Goal: Task Accomplishment & Management: Manage account settings

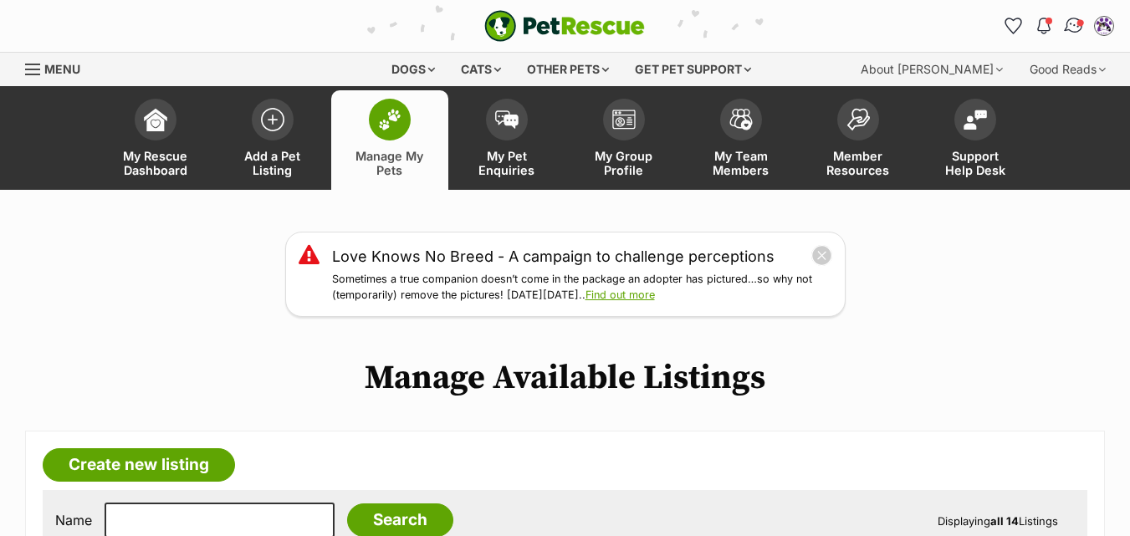
click at [1068, 27] on img "Conversations" at bounding box center [1074, 26] width 23 height 22
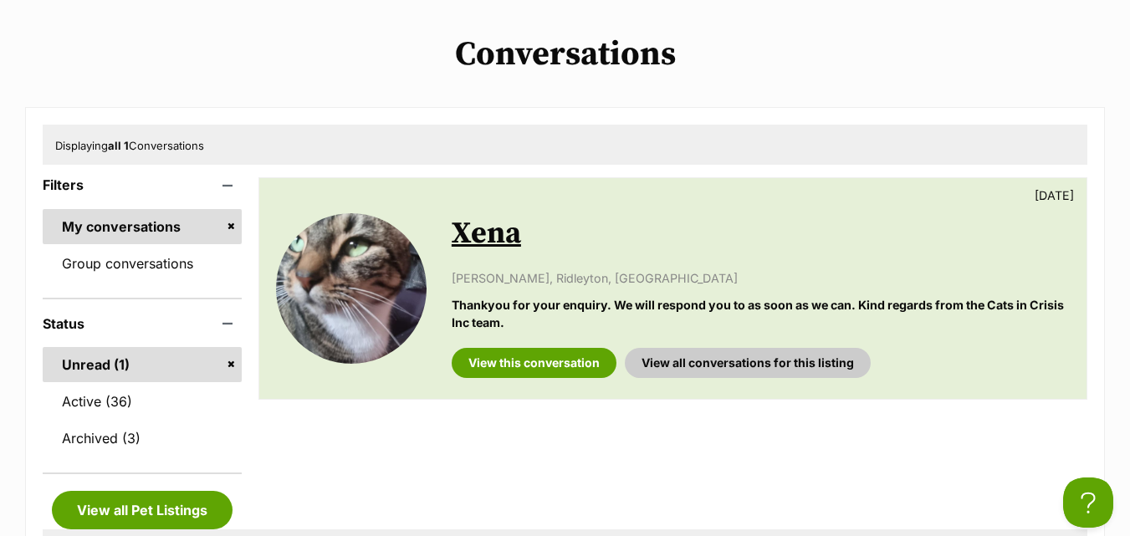
scroll to position [369, 0]
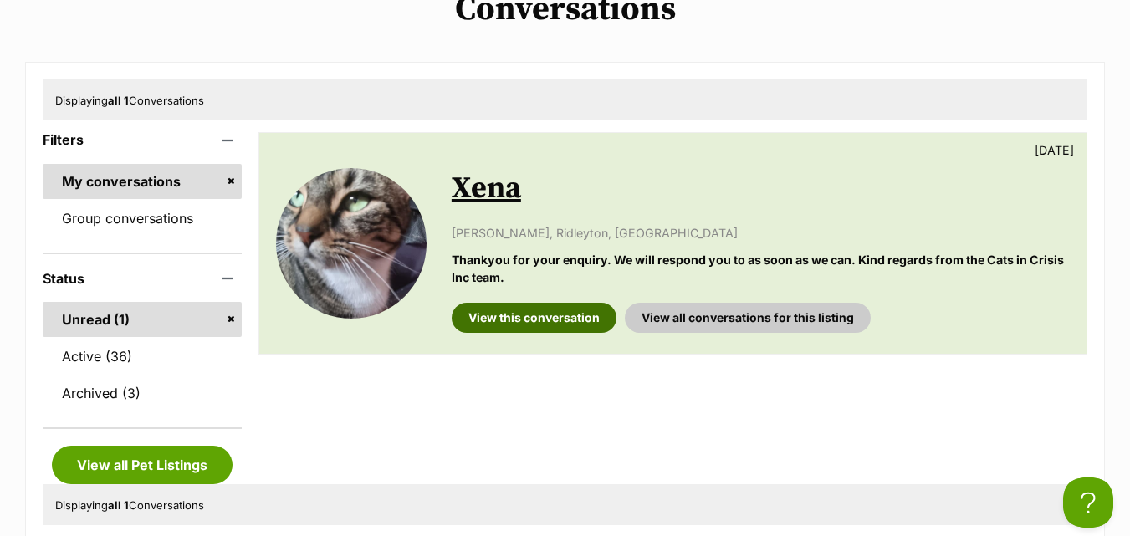
click at [574, 312] on link "View this conversation" at bounding box center [534, 318] width 165 height 30
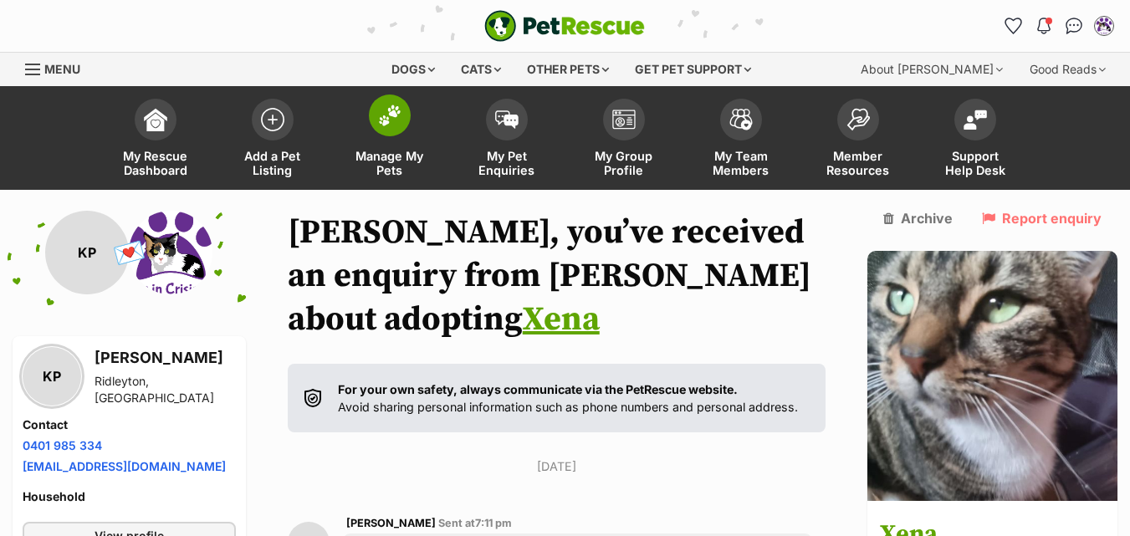
click at [391, 116] on img at bounding box center [389, 116] width 23 height 22
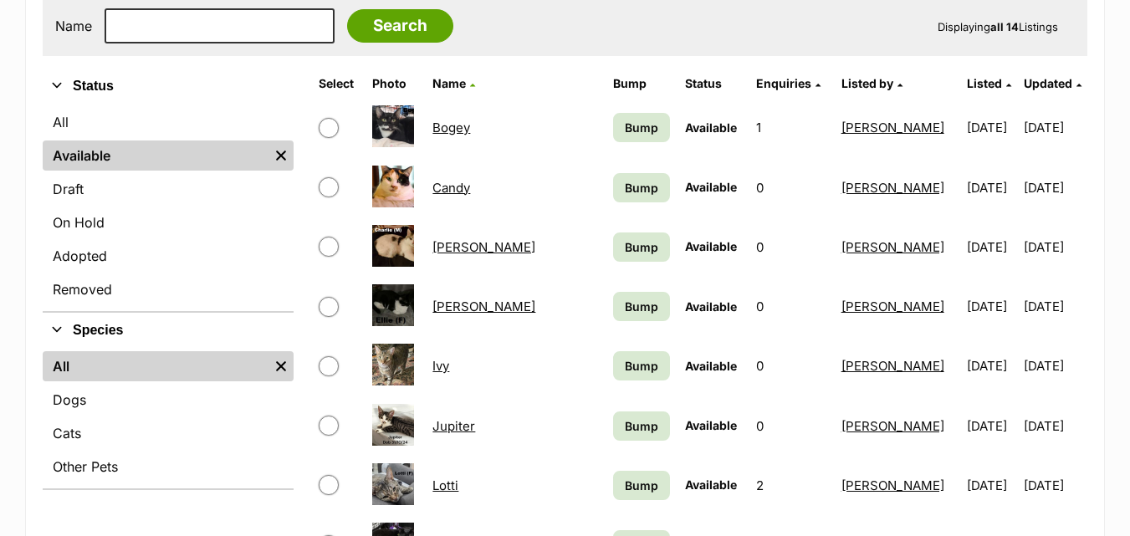
scroll to position [511, 0]
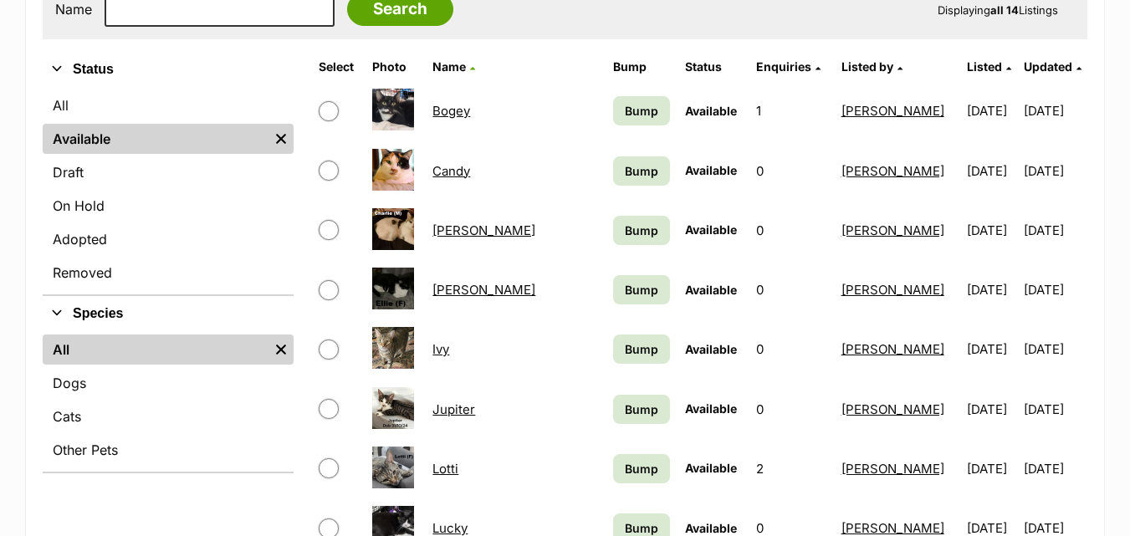
click at [463, 228] on link "[PERSON_NAME]" at bounding box center [483, 230] width 103 height 16
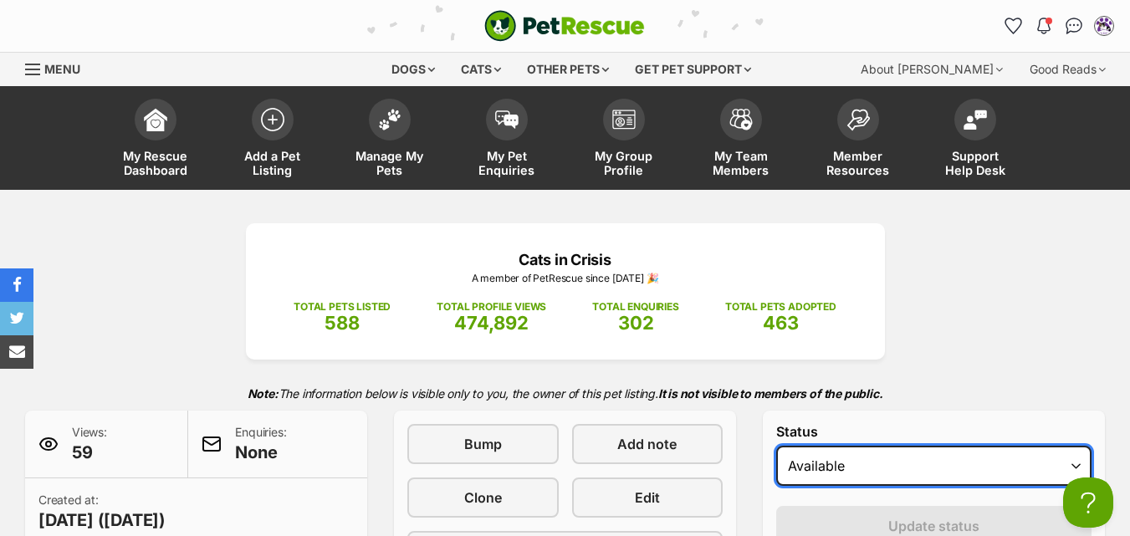
click at [895, 462] on select "Draft Available On hold Adopted" at bounding box center [933, 466] width 315 height 40
select select "rehomed"
click at [776, 446] on select "Draft Available On hold Adopted" at bounding box center [933, 466] width 315 height 40
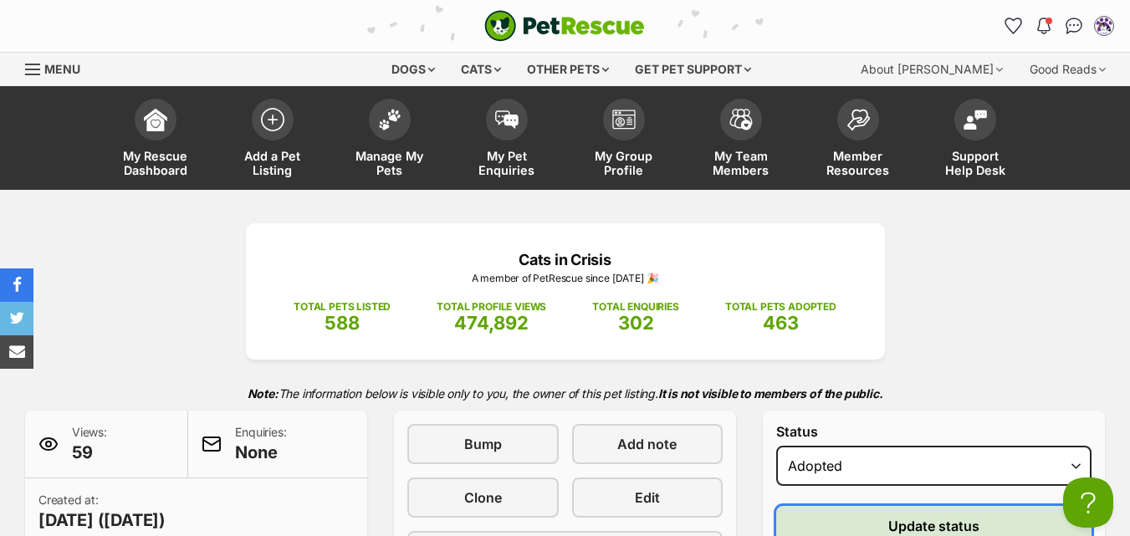
click at [873, 524] on button "Update status" at bounding box center [933, 526] width 315 height 40
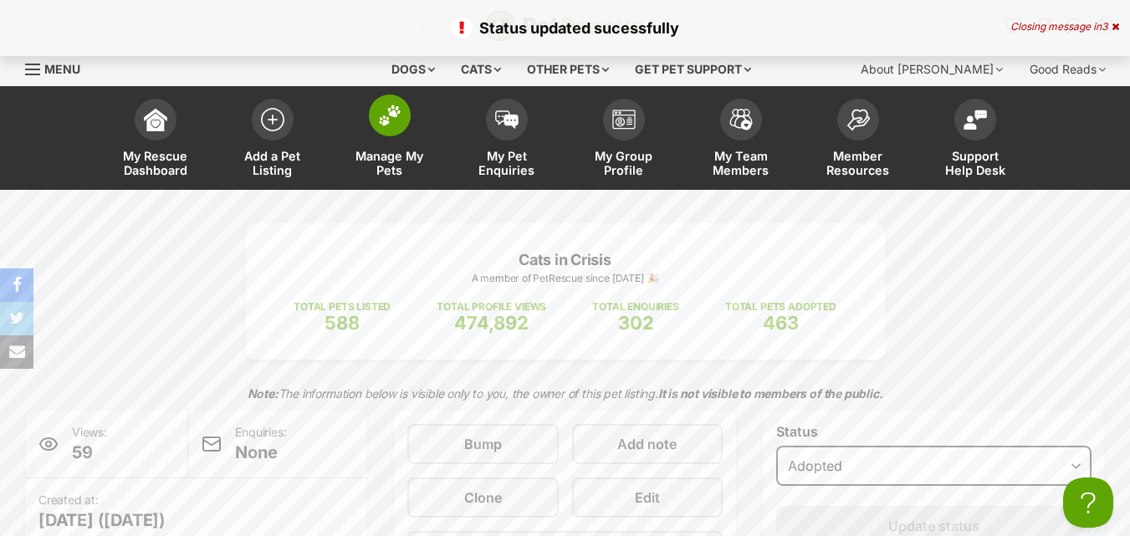
click at [386, 120] on img at bounding box center [389, 116] width 23 height 22
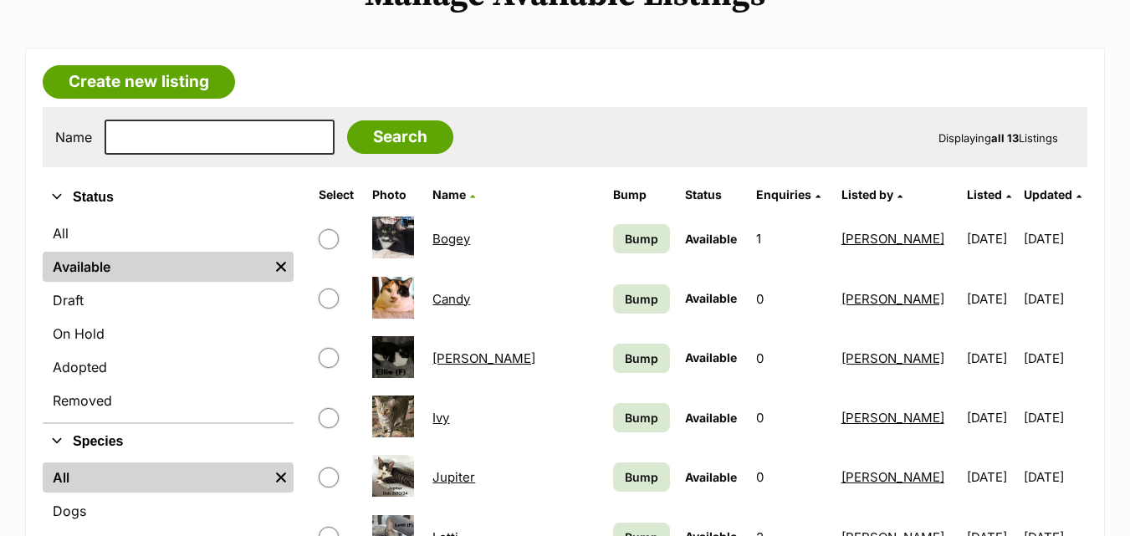
scroll to position [391, 0]
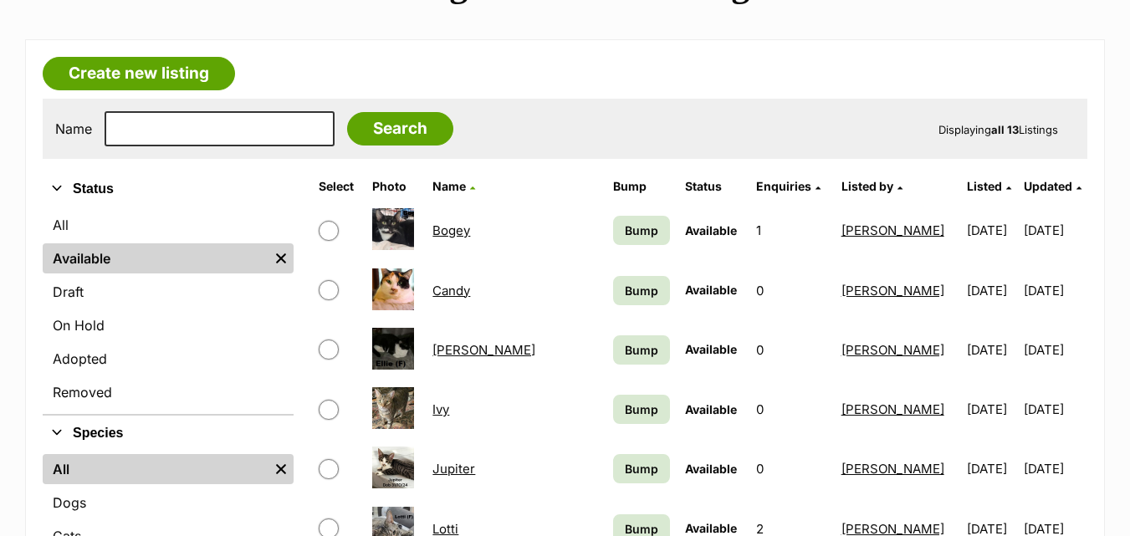
drag, startPoint x: 0, startPoint y: 0, endPoint x: 1134, endPoint y: 116, distance: 1140.2
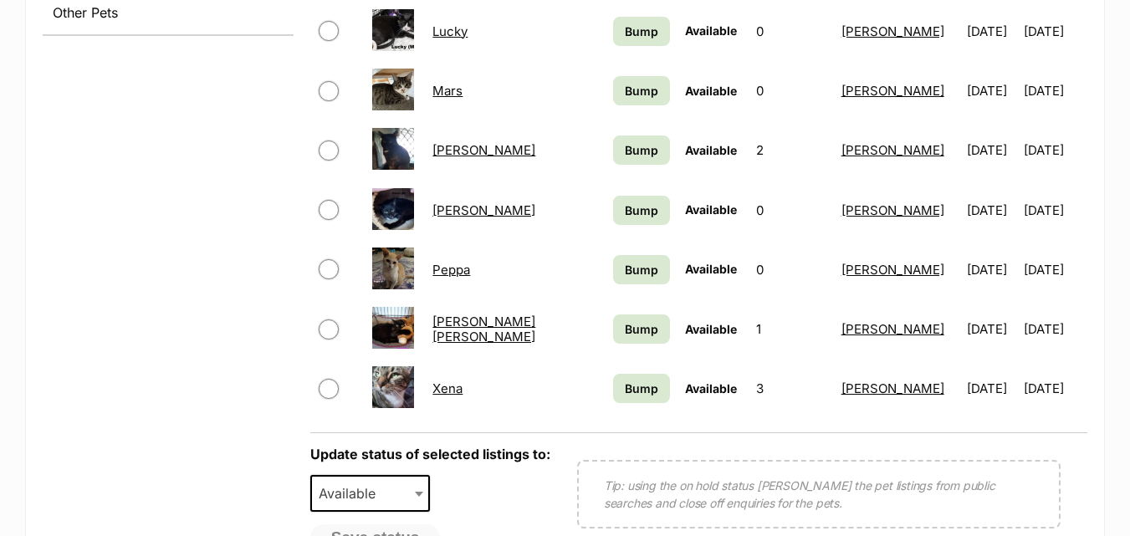
scroll to position [978, 0]
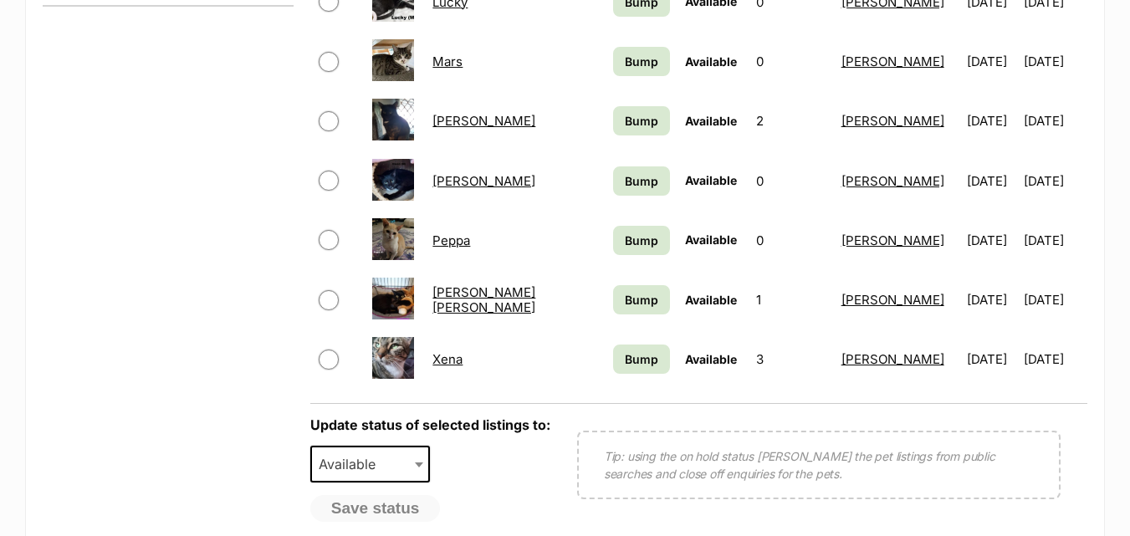
click at [463, 358] on link "Xena" at bounding box center [447, 359] width 30 height 16
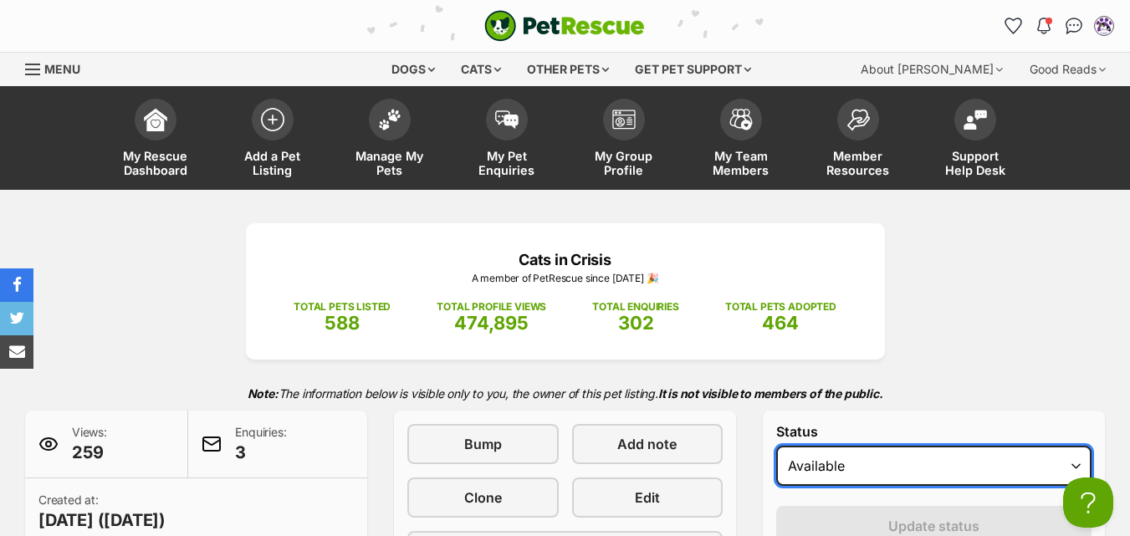
click at [870, 466] on select "Draft - not available as listing has enquires Available On hold Adopted" at bounding box center [933, 466] width 315 height 40
select select "rehomed"
click at [776, 446] on select "Draft - not available as listing has enquires Available On hold Adopted" at bounding box center [933, 466] width 315 height 40
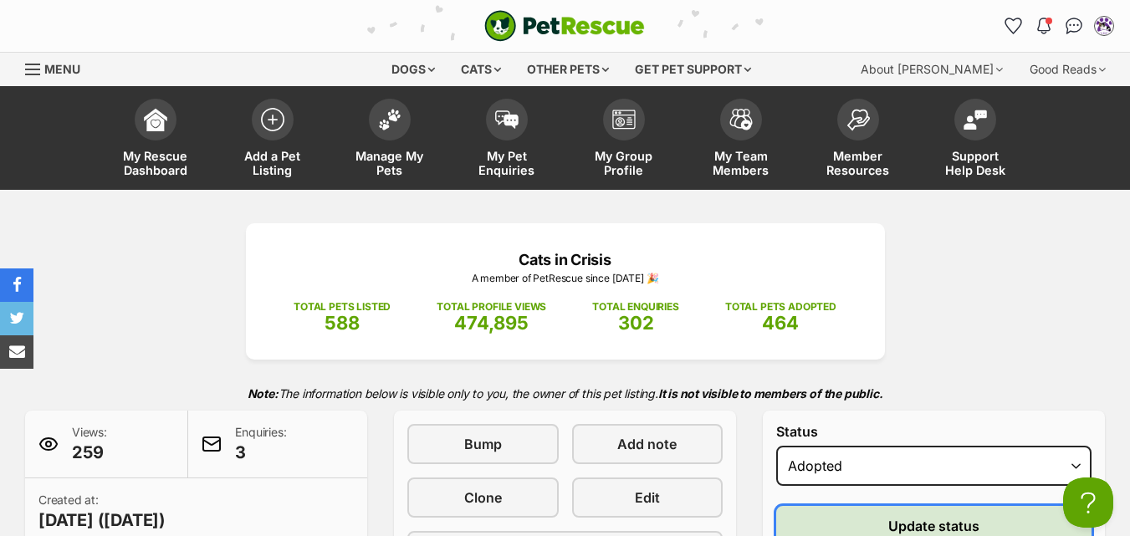
click at [876, 512] on button "Update status" at bounding box center [933, 526] width 315 height 40
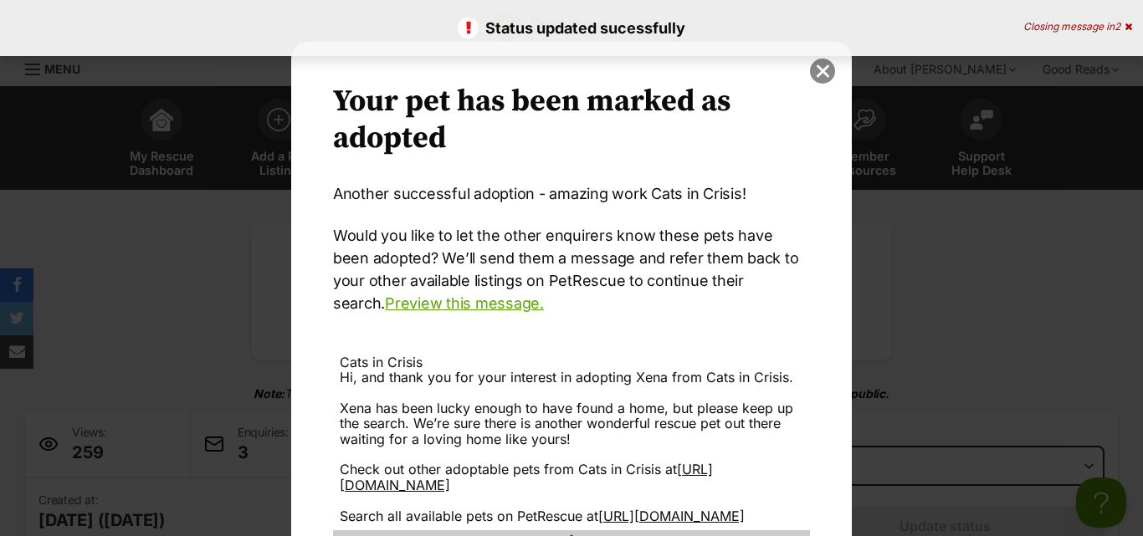
click at [816, 73] on button "close" at bounding box center [822, 71] width 25 height 25
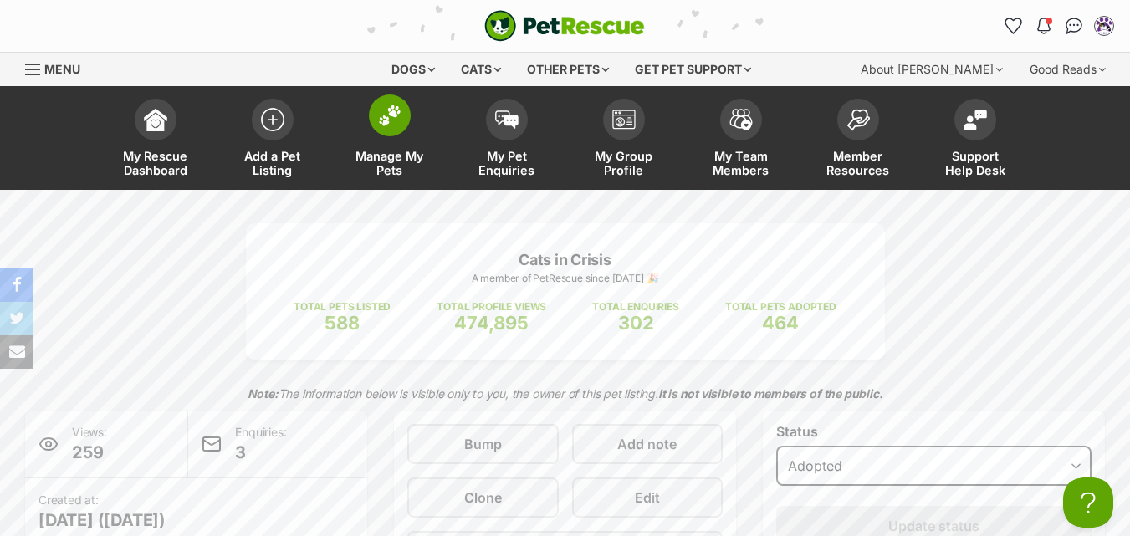
click at [386, 116] on img at bounding box center [389, 116] width 23 height 22
